Goal: Task Accomplishment & Management: Complete application form

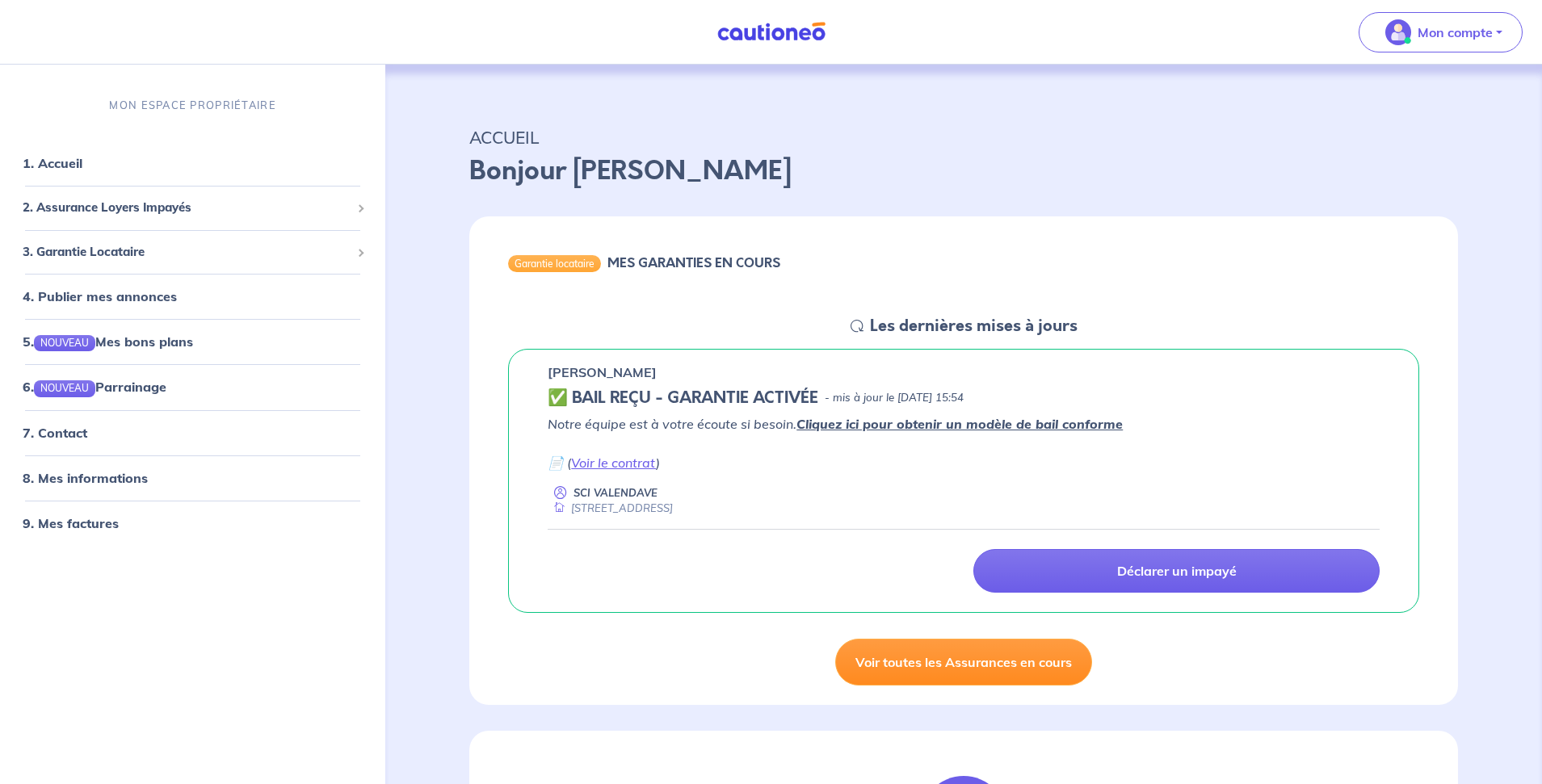
click at [1021, 666] on link "Voir toutes les Assurances en cours" at bounding box center [964, 662] width 257 height 47
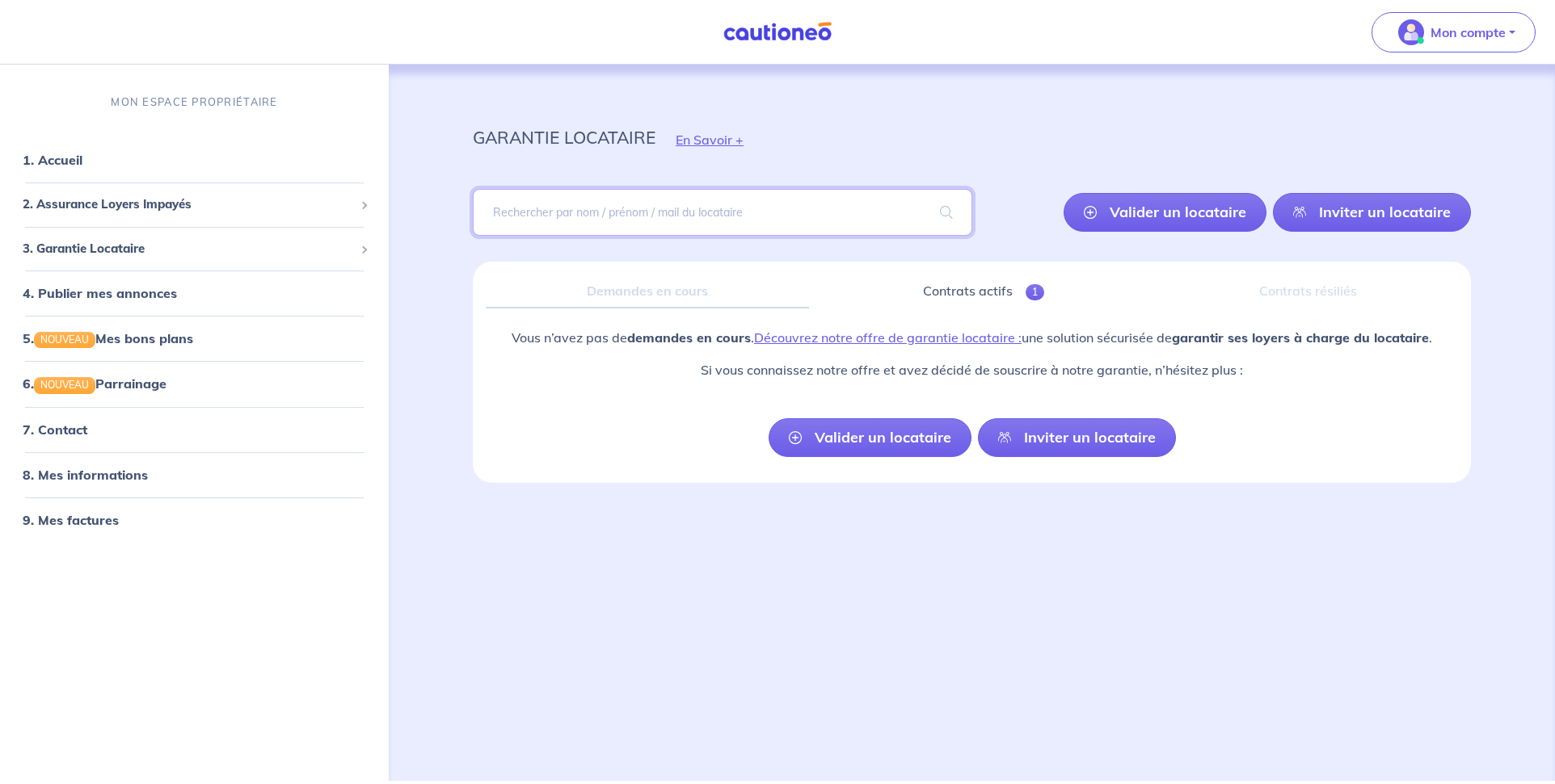
click at [810, 217] on input "search" at bounding box center [723, 213] width 499 height 47
type input "b"
type input "BUY [PERSON_NAME]"
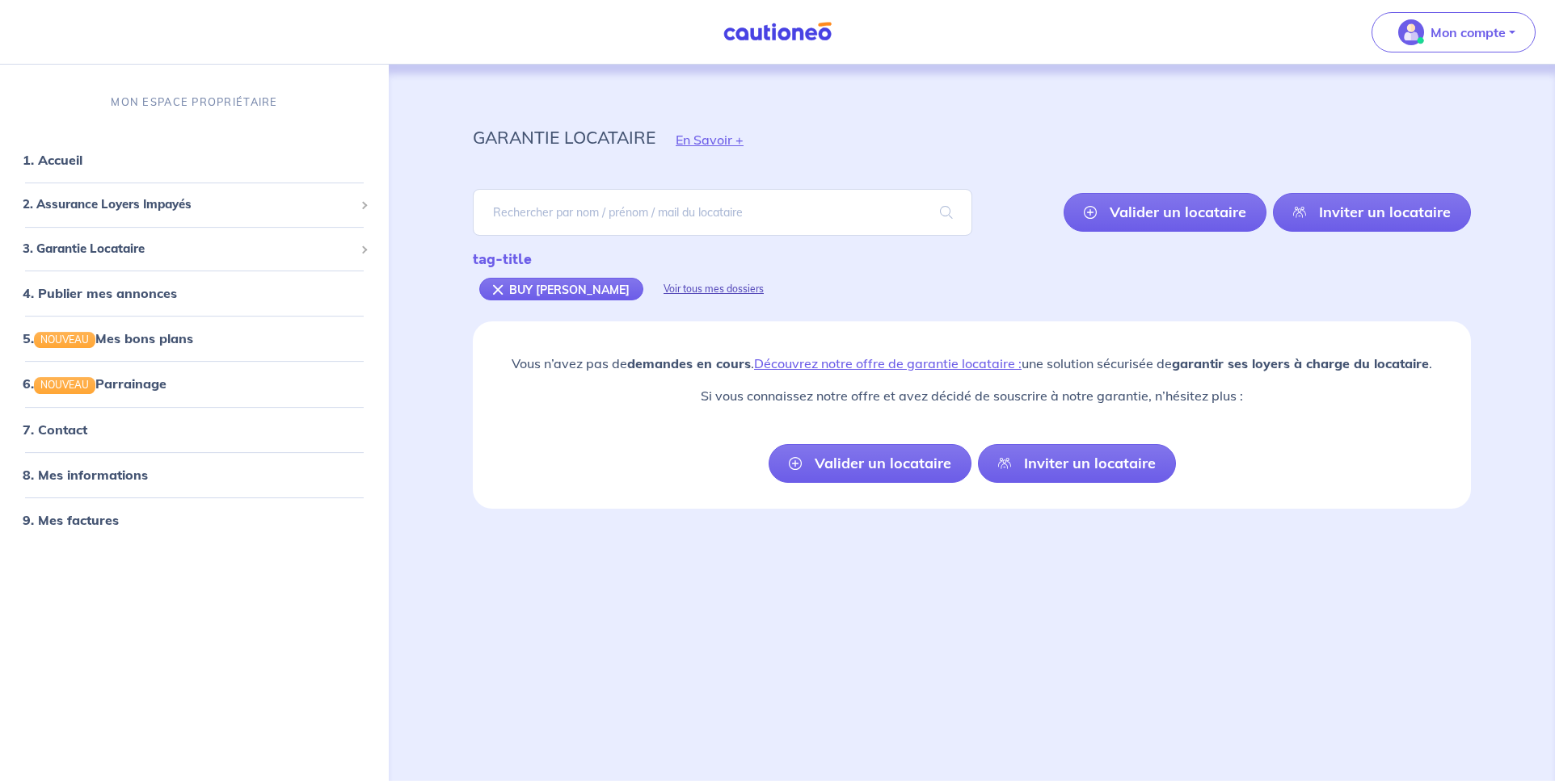
click at [688, 292] on div "Voir tous mes dossiers" at bounding box center [713, 289] width 141 height 39
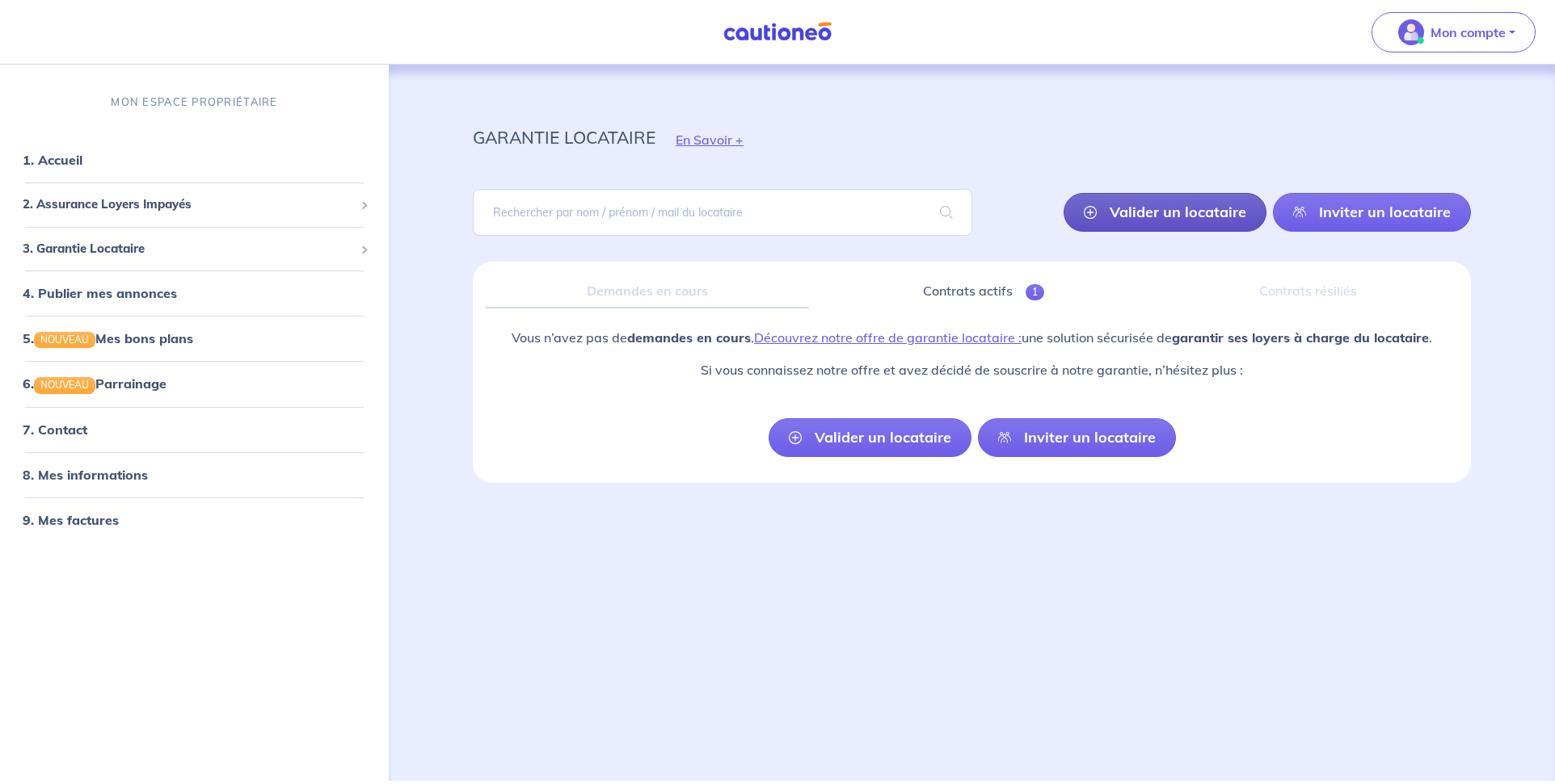
click at [1218, 215] on link "Valider un locataire" at bounding box center [1165, 213] width 203 height 39
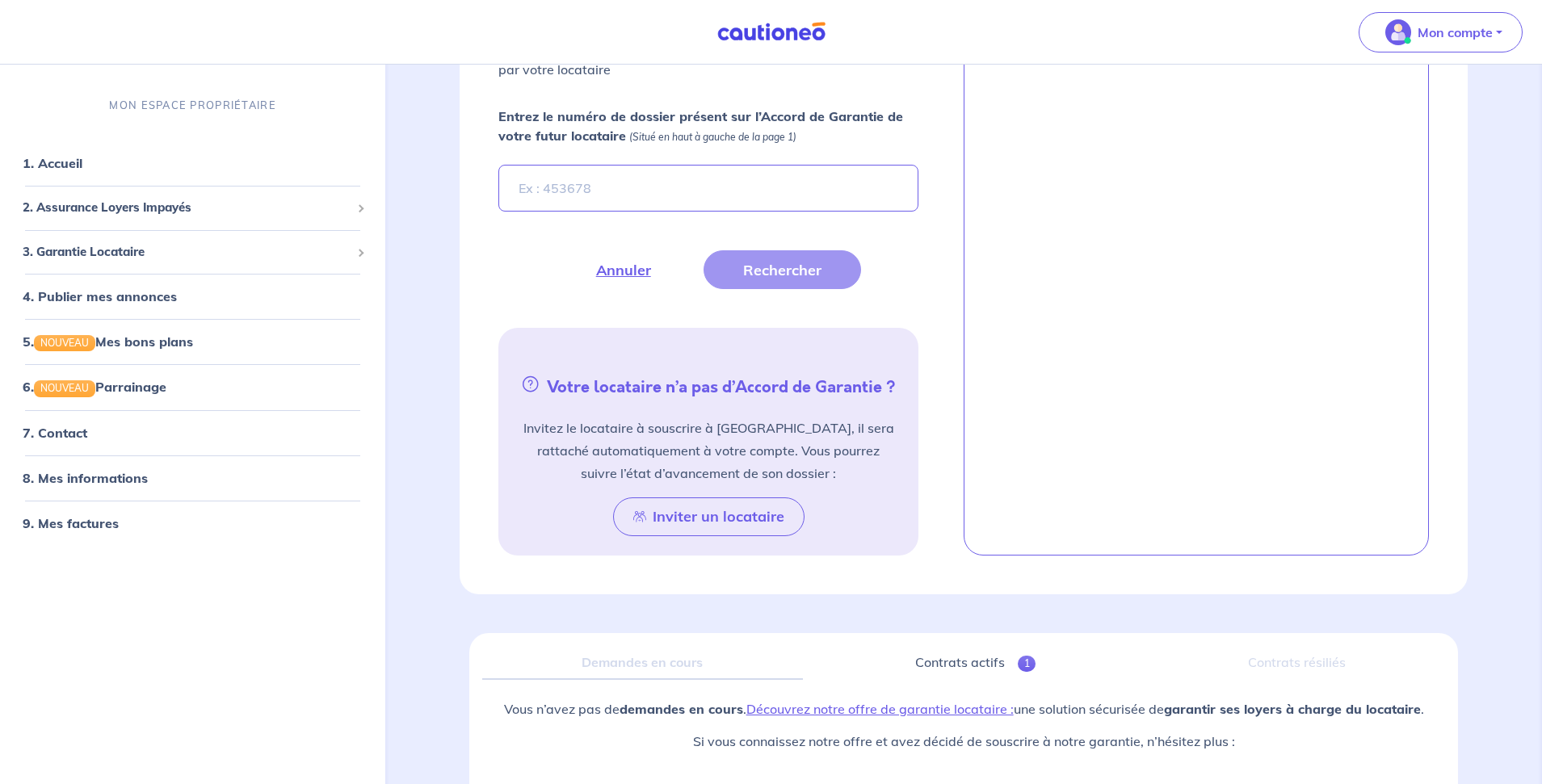
scroll to position [680, 0]
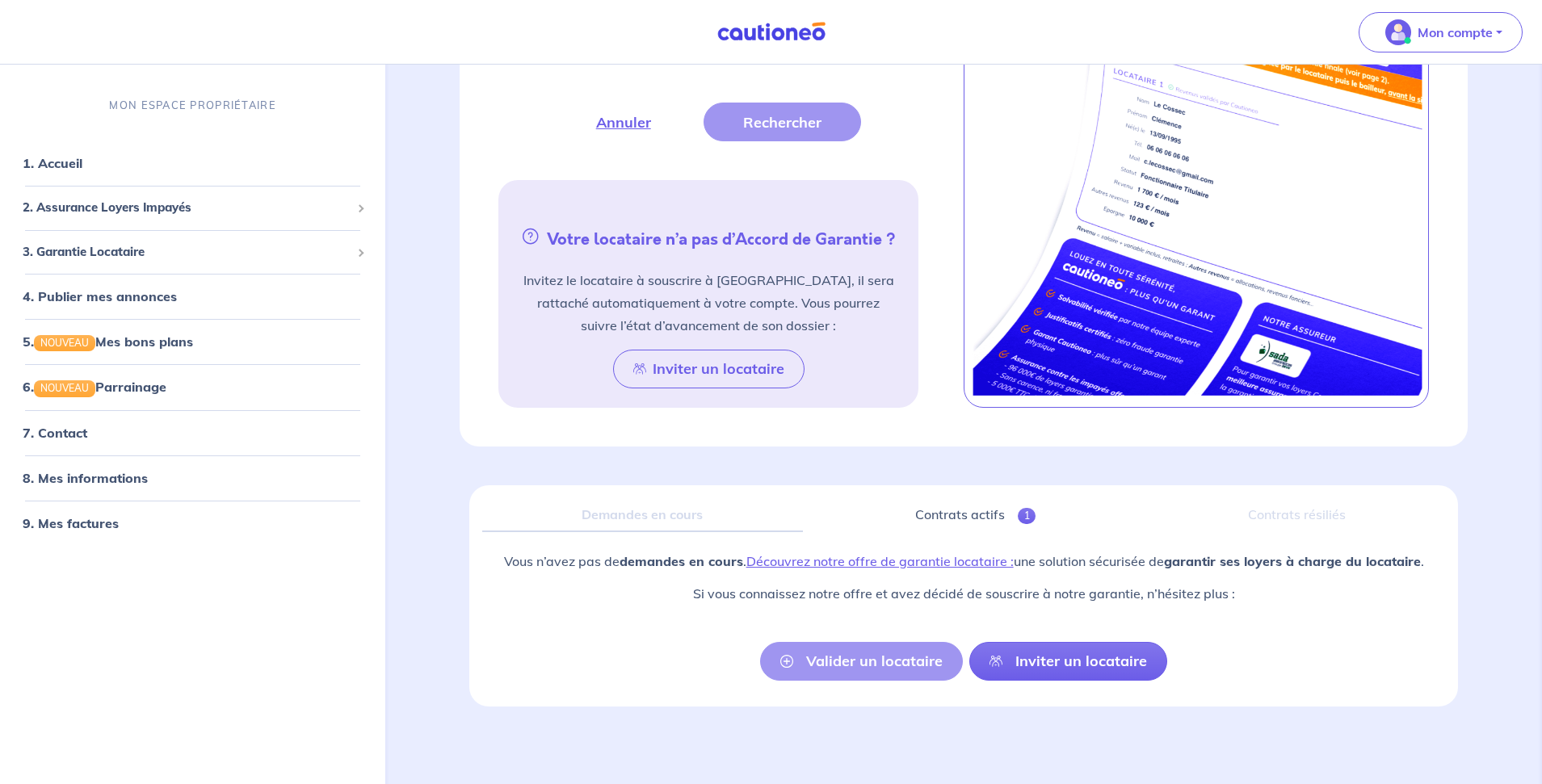
click at [857, 664] on div "Valider un locataire Inviter un locataire" at bounding box center [964, 661] width 407 height 39
click at [735, 370] on button "Inviter un locataire" at bounding box center [709, 369] width 192 height 39
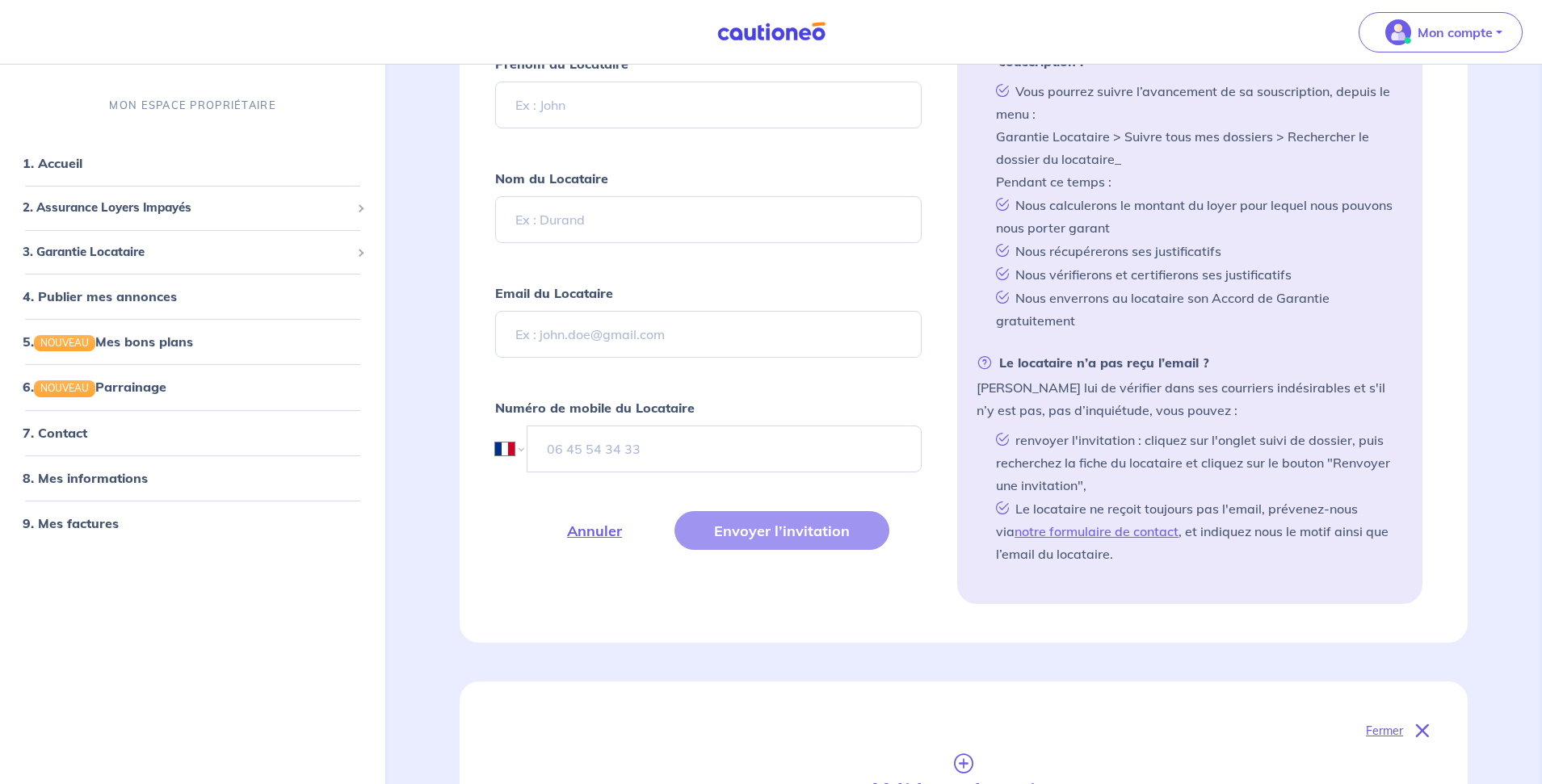
scroll to position [438, 0]
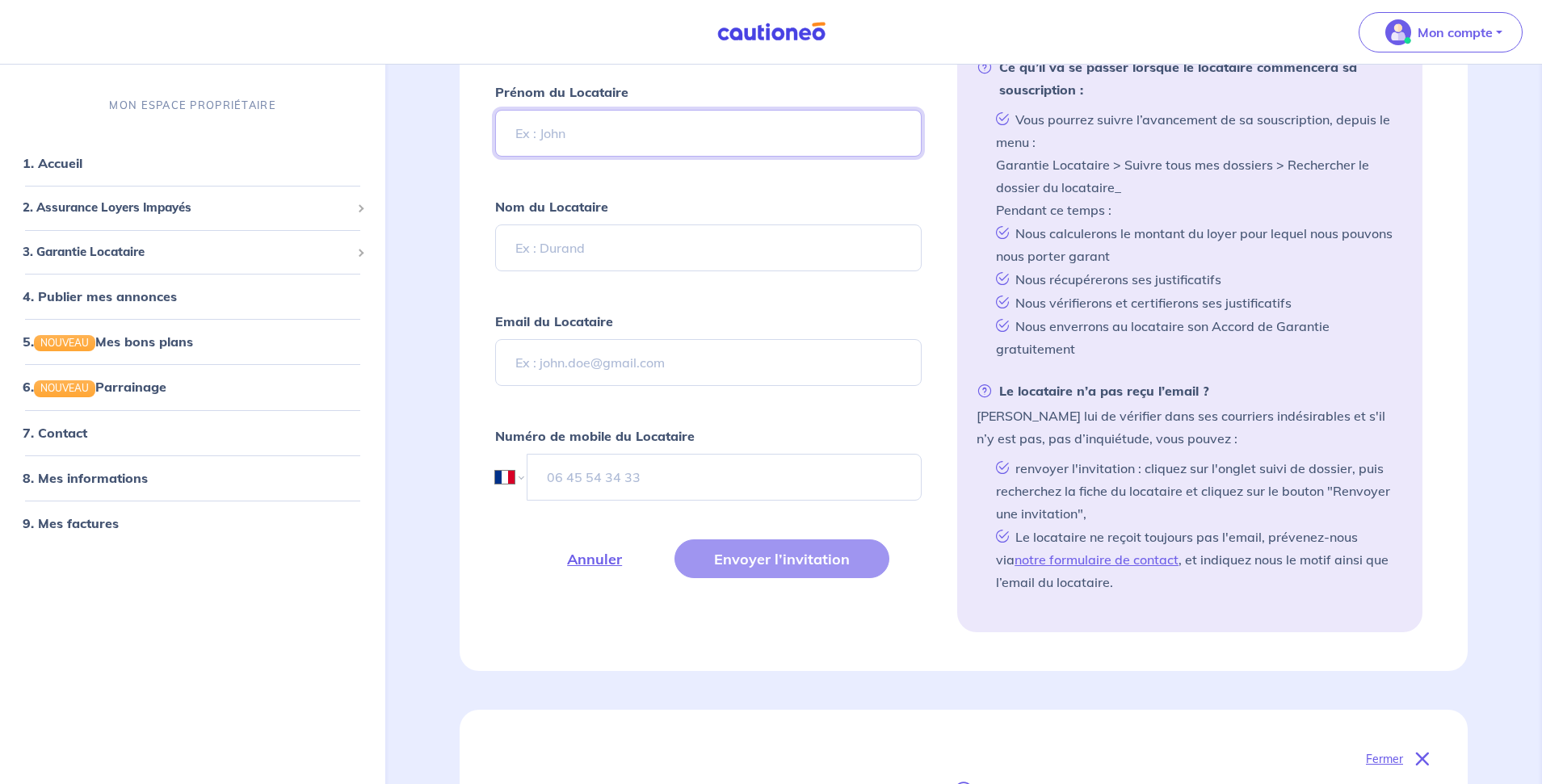
click at [572, 137] on input "Prénom du Locataire" at bounding box center [708, 133] width 427 height 47
type input "MAXIME"
click at [605, 245] on input "Nom du Locataire" at bounding box center [708, 248] width 427 height 47
type input "b"
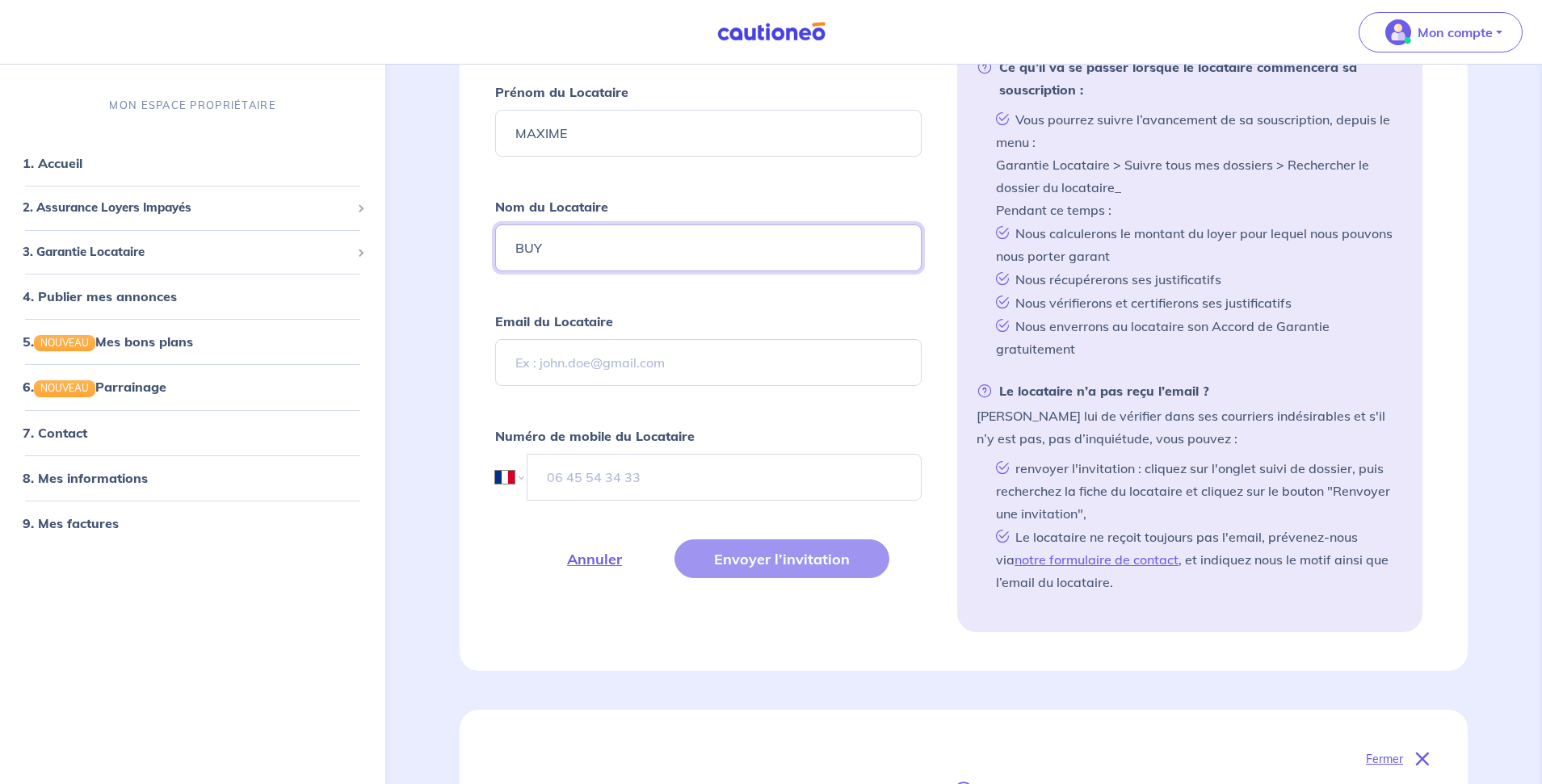
type input "BUY"
click at [643, 477] on input "tel" at bounding box center [724, 478] width 394 height 47
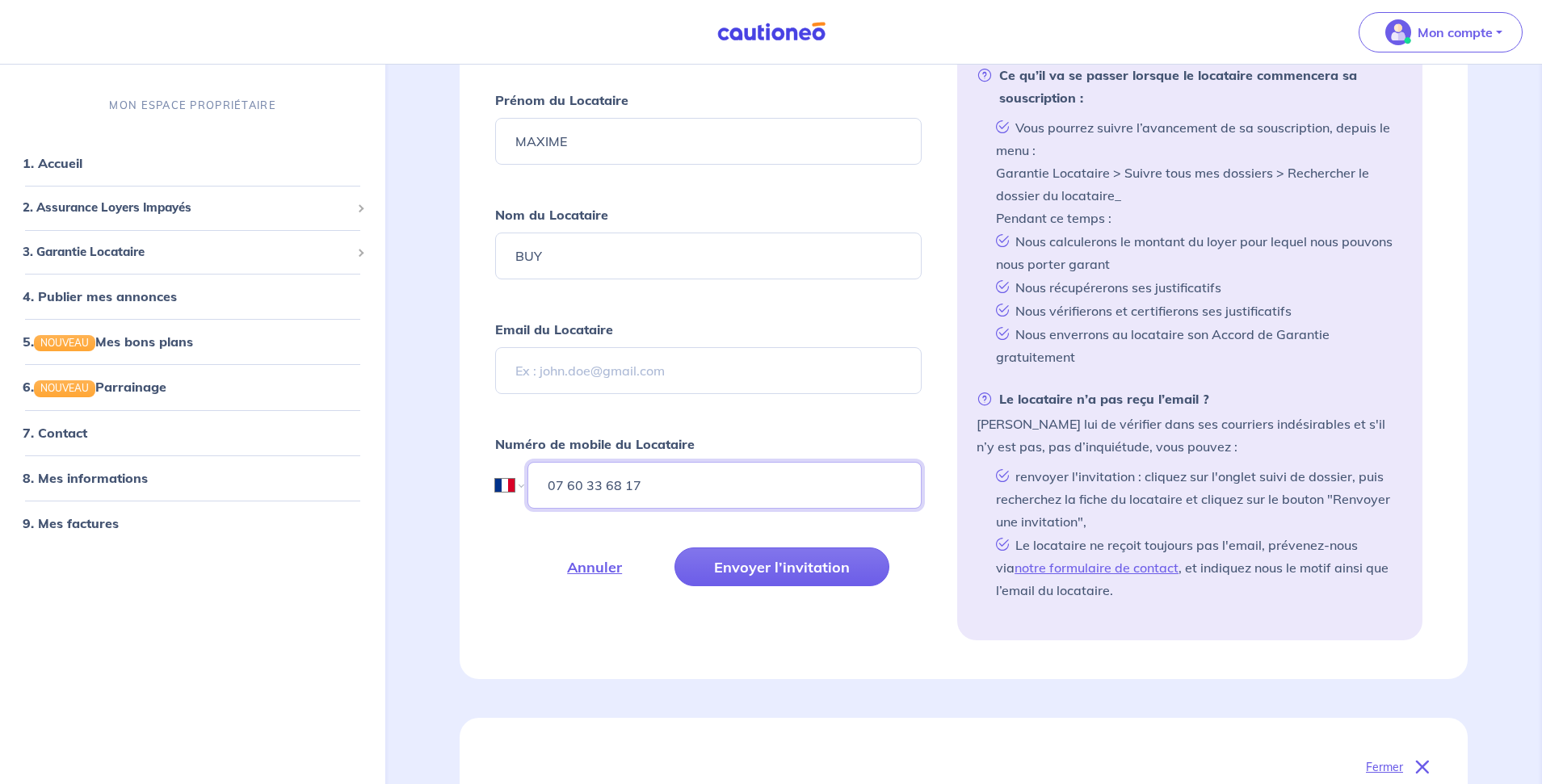
scroll to position [518, 0]
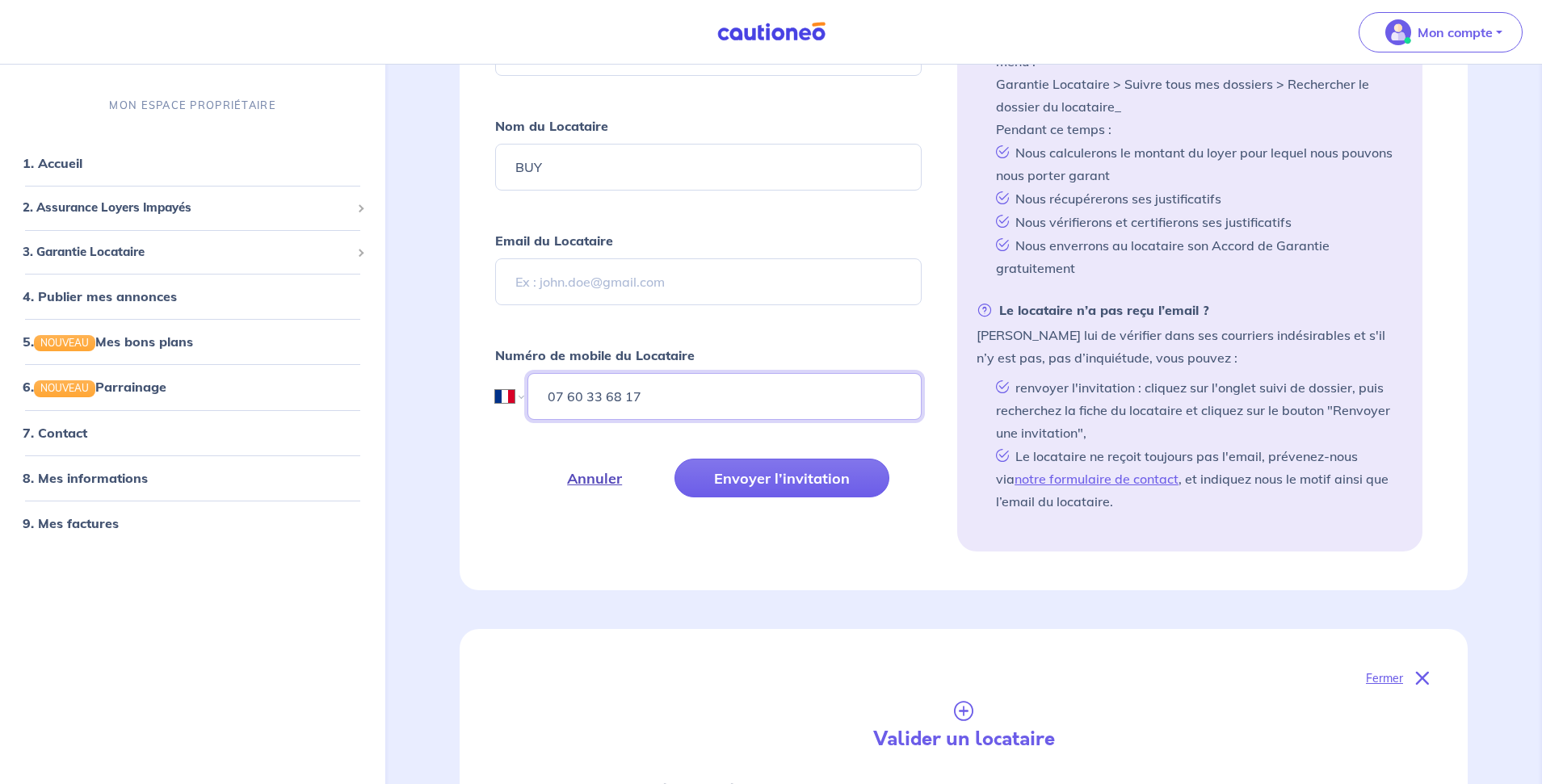
type input "07 60 33 68 17"
click at [589, 480] on button "Annuler" at bounding box center [594, 479] width 134 height 39
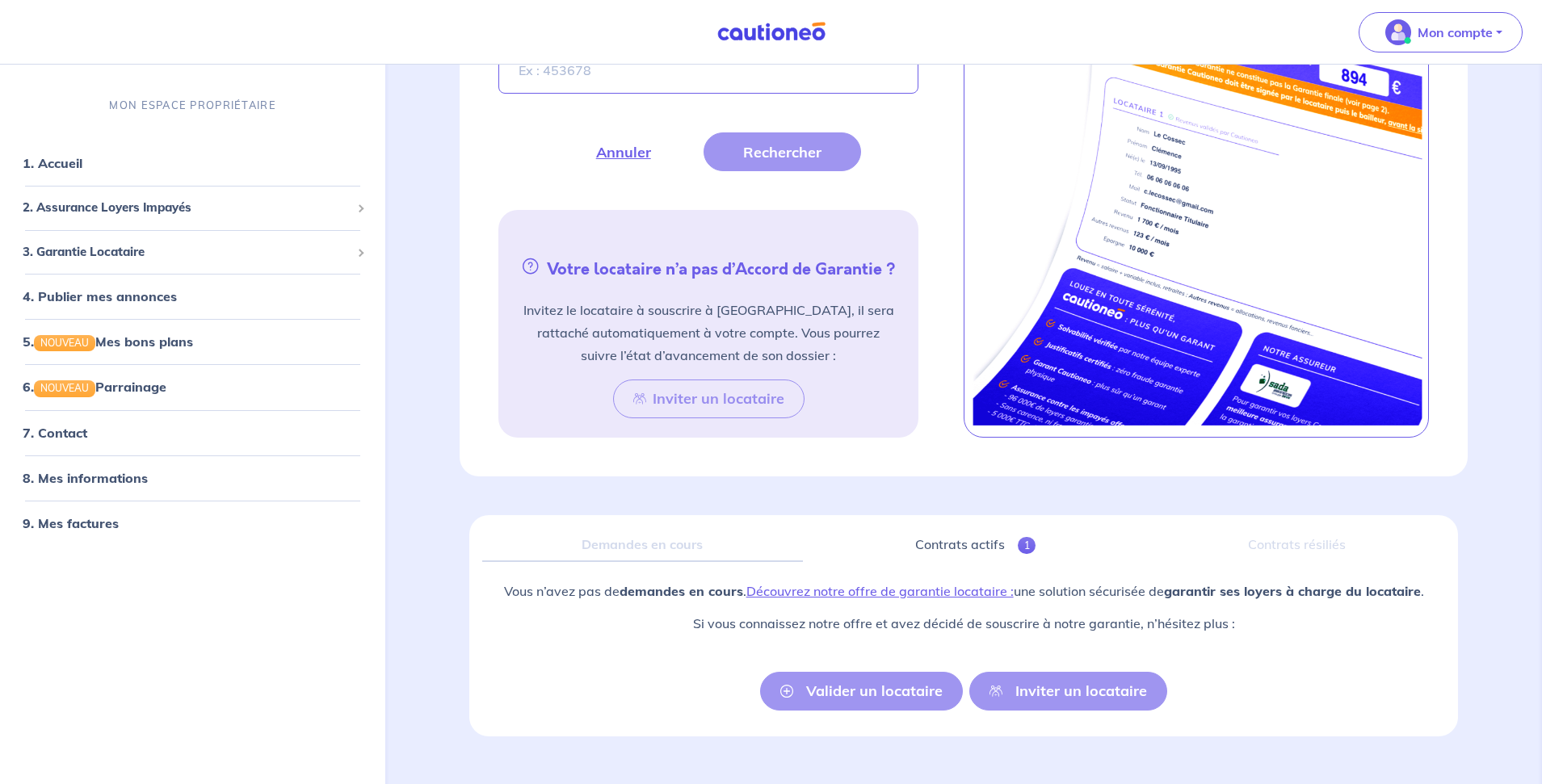
scroll to position [1566, 0]
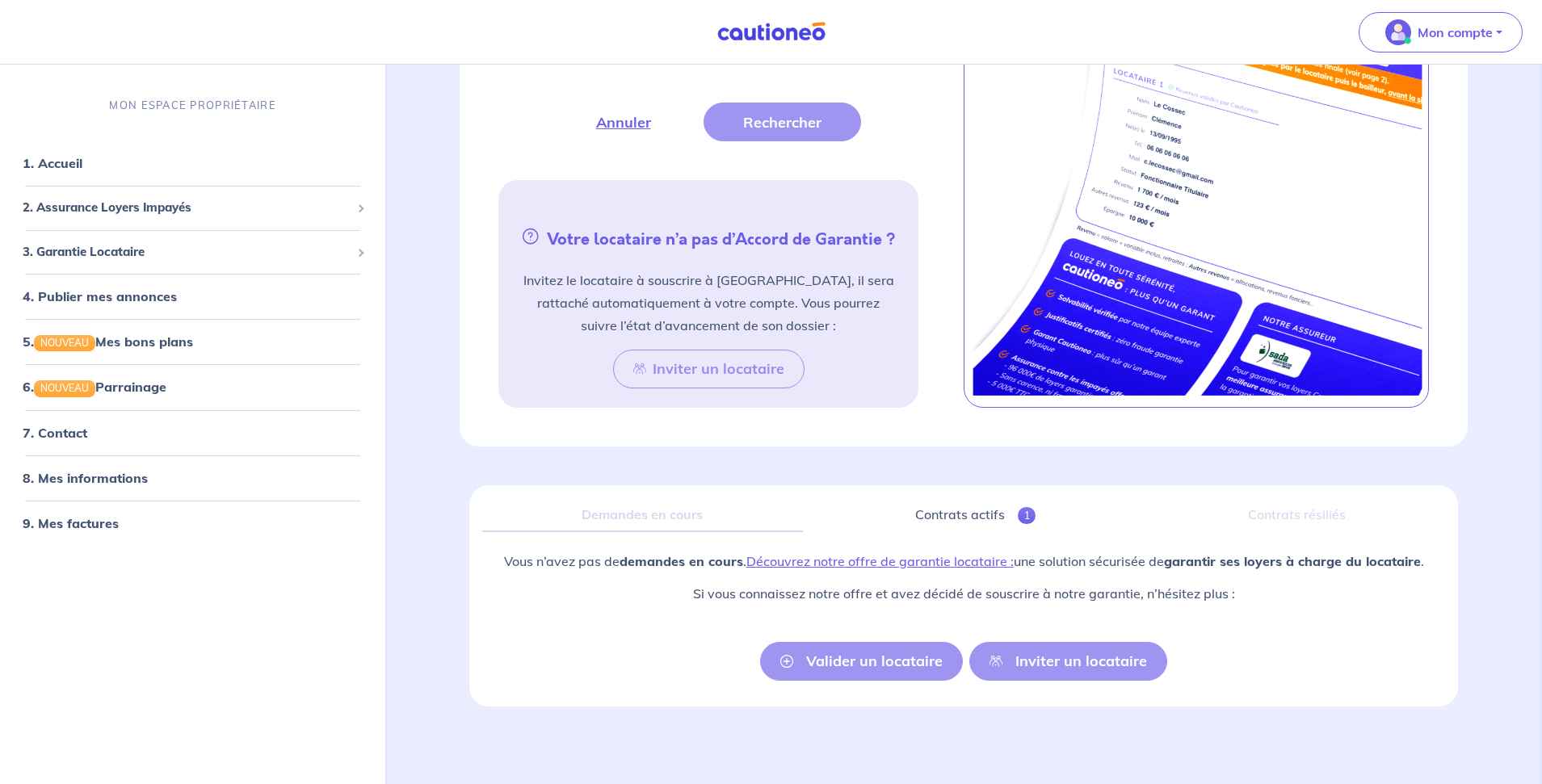
click at [867, 662] on div "Valider un locataire Inviter un locataire" at bounding box center [964, 661] width 407 height 39
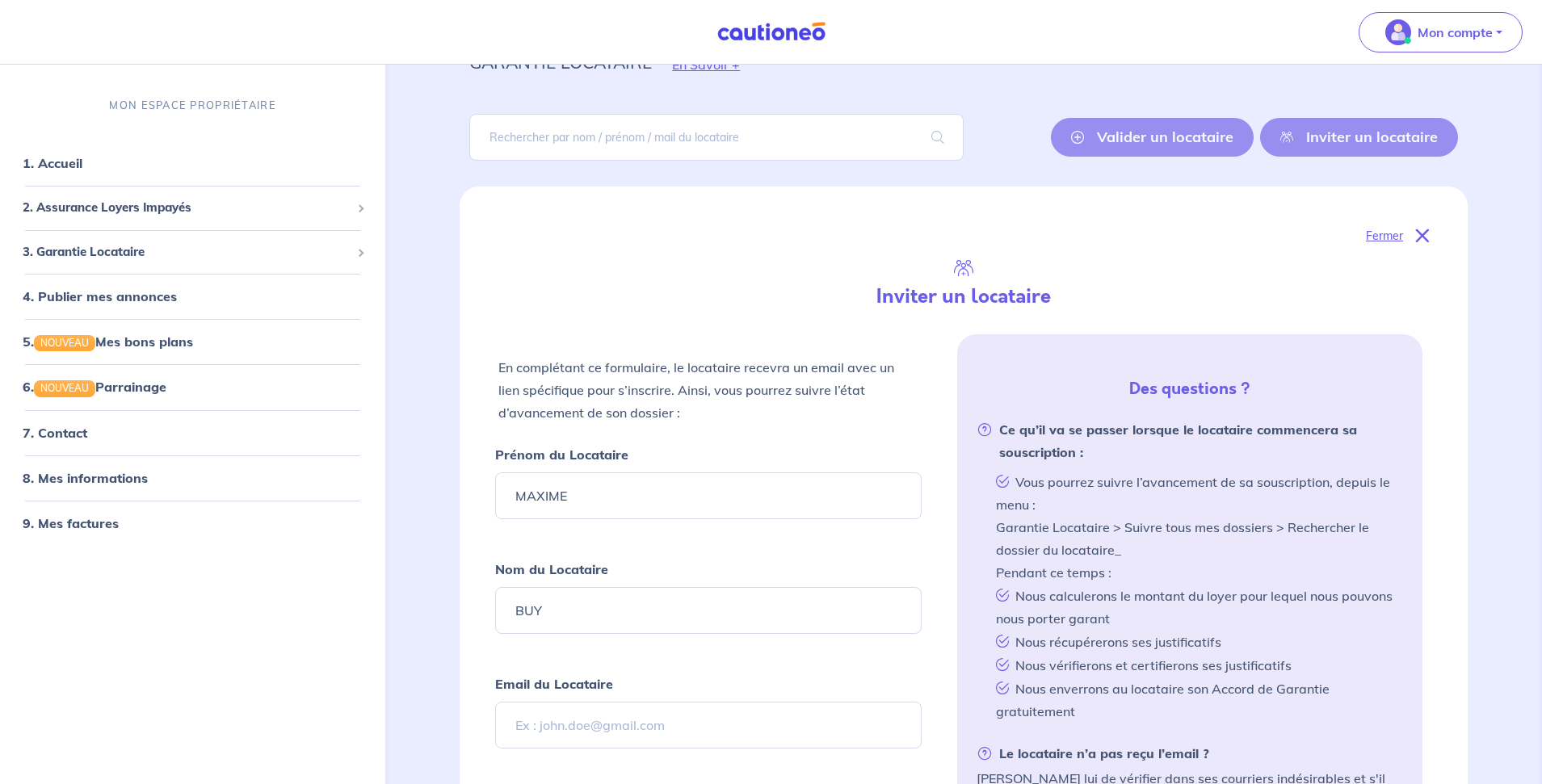
scroll to position [0, 0]
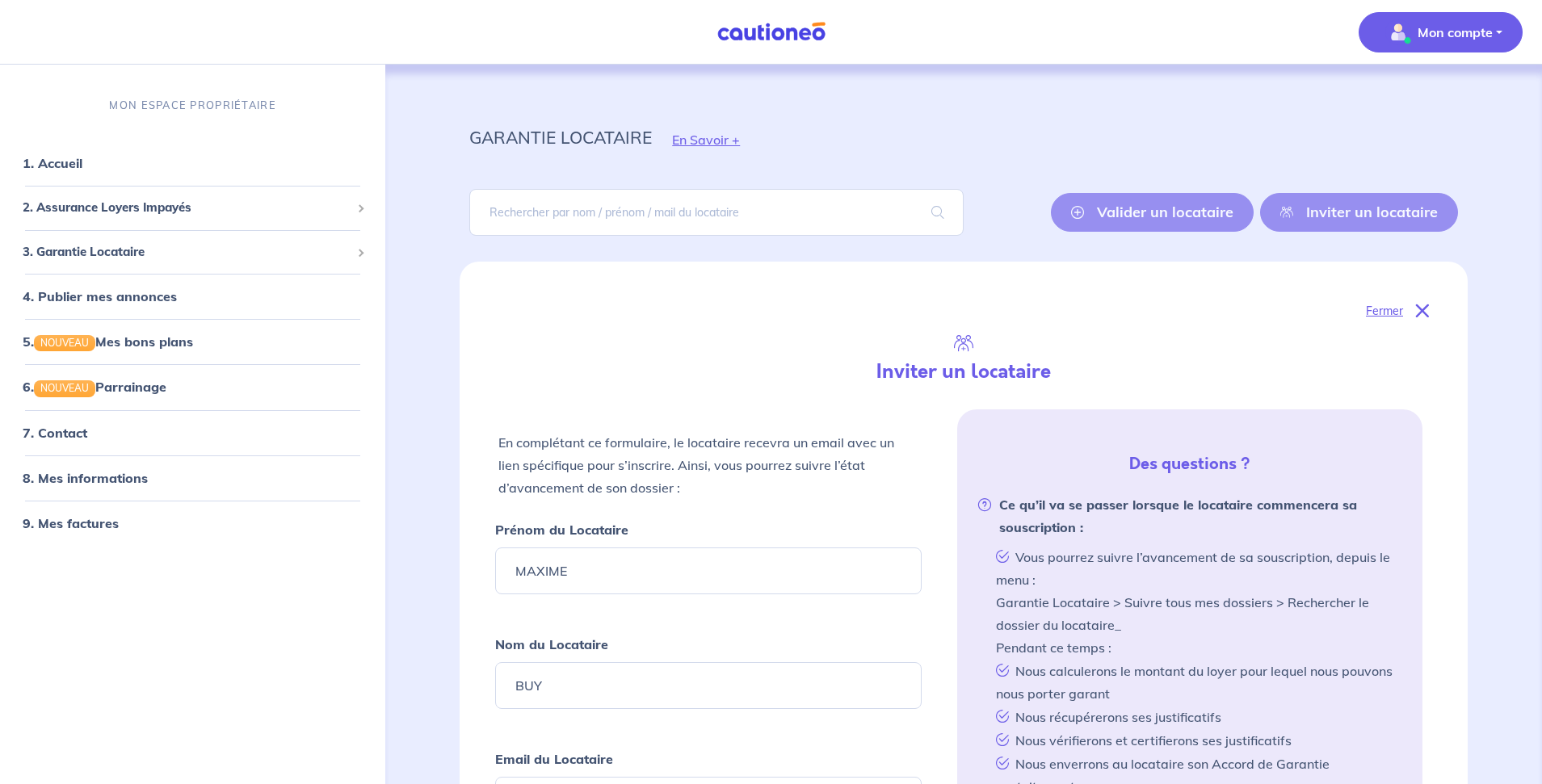
click at [1469, 29] on p "Mon compte" at bounding box center [1455, 32] width 75 height 19
click at [1411, 102] on link "Mes informations" at bounding box center [1424, 100] width 130 height 26
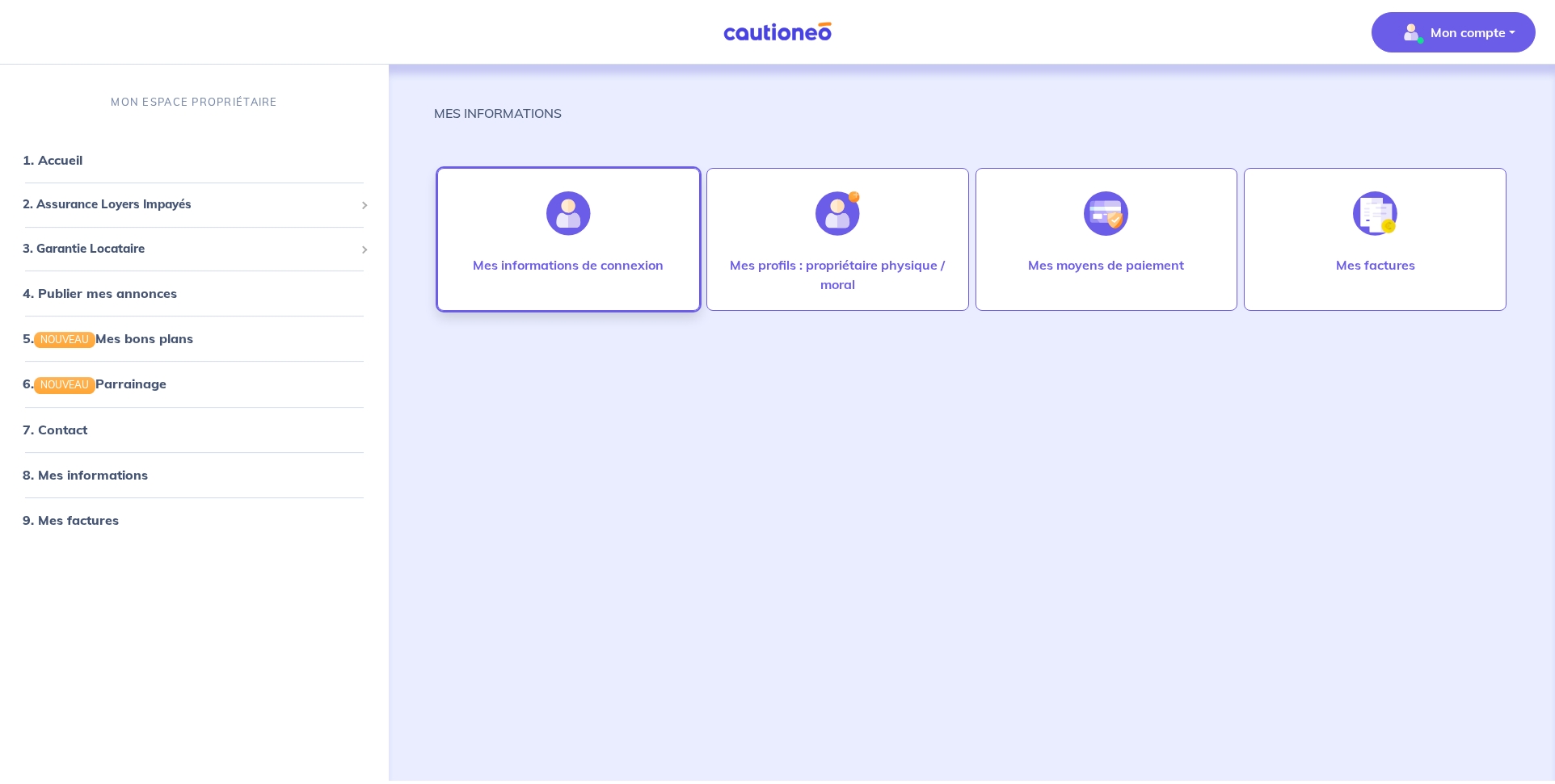
click at [567, 206] on img at bounding box center [568, 214] width 45 height 45
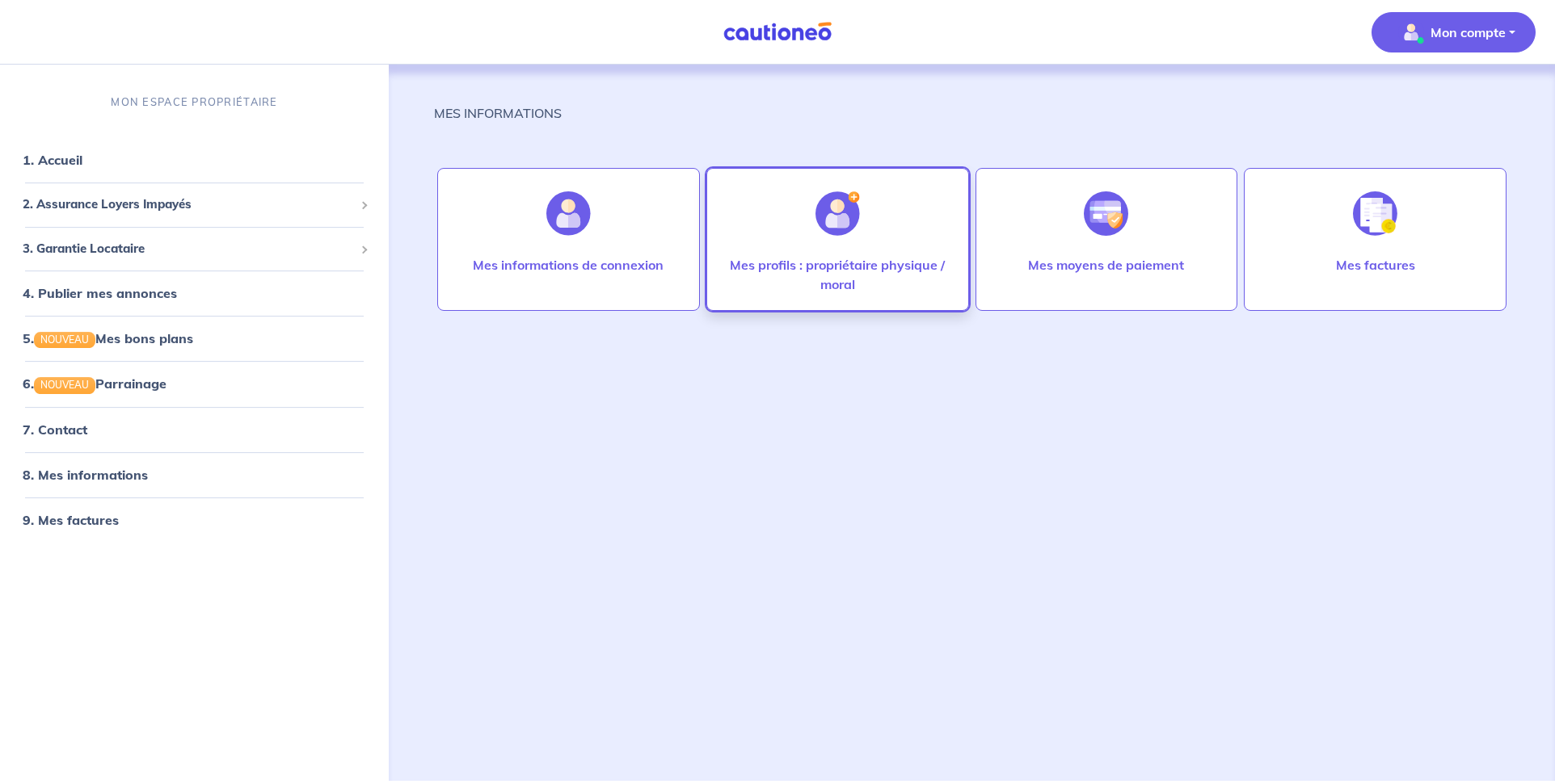
click at [890, 233] on div "Mes profils : propriétaire physique / moral" at bounding box center [837, 240] width 263 height 143
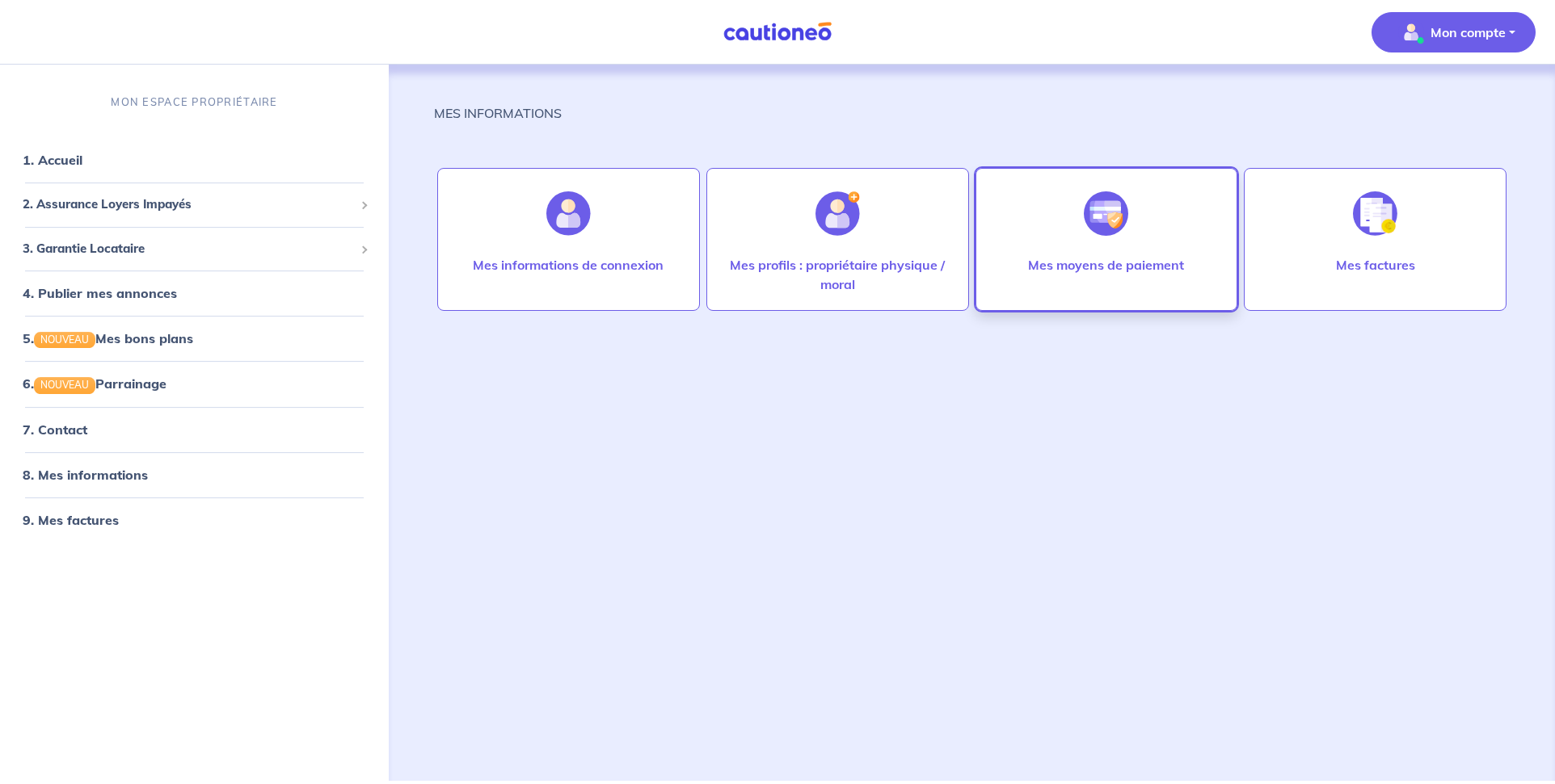
click at [1122, 245] on div at bounding box center [1105, 214] width 70 height 83
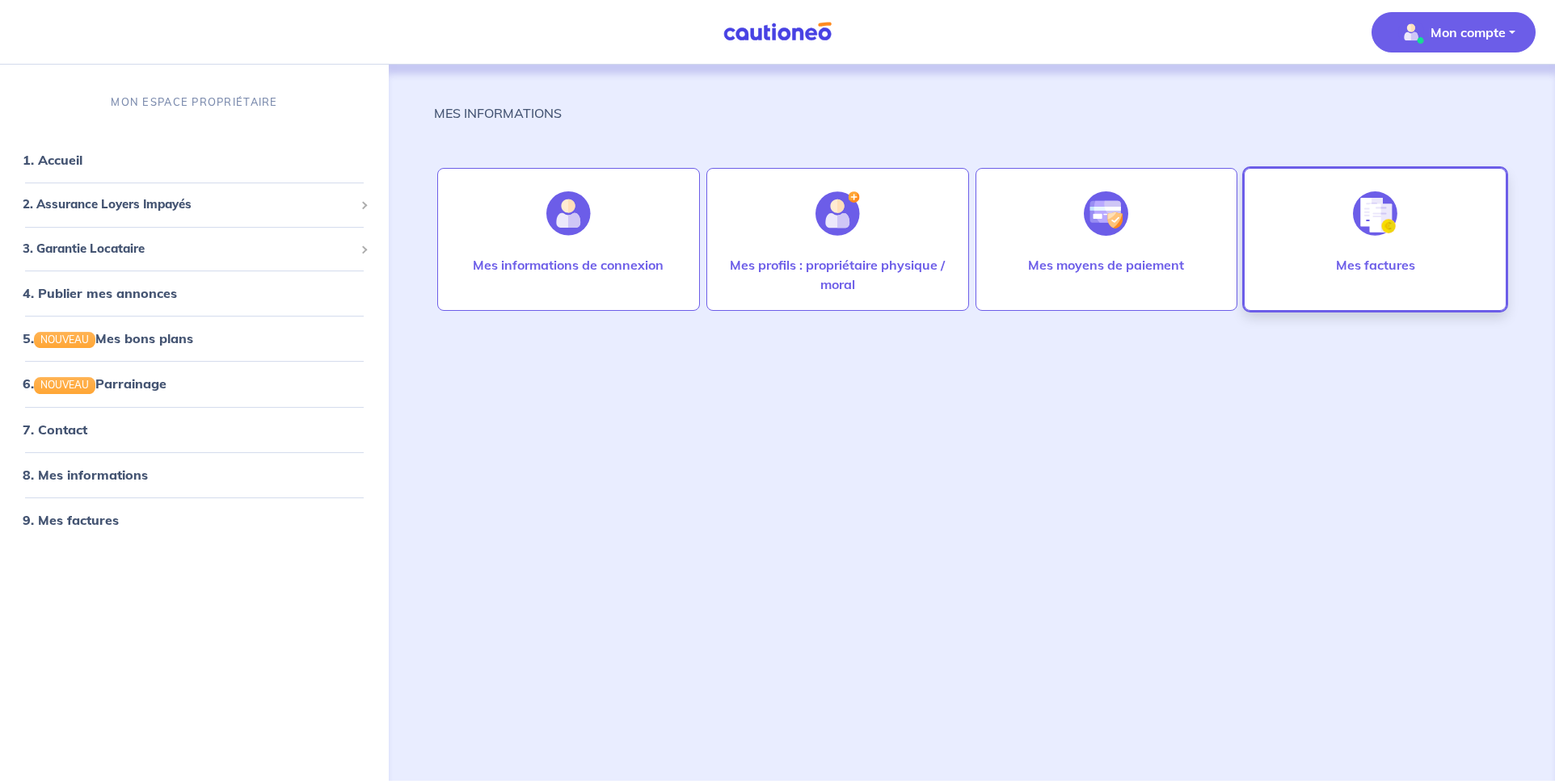
click at [1349, 247] on div at bounding box center [1375, 214] width 70 height 83
click at [49, 431] on link "7. Contact" at bounding box center [54, 430] width 63 height 16
